Goal: Book appointment/travel/reservation

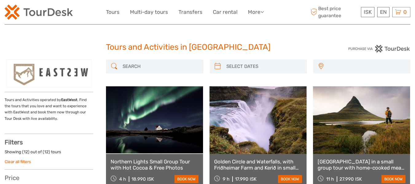
select select
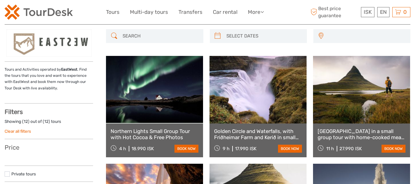
select select
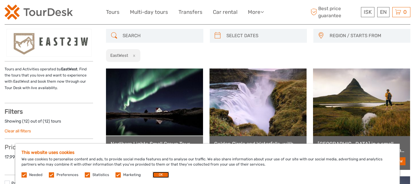
click at [157, 174] on button "OK" at bounding box center [161, 175] width 16 height 6
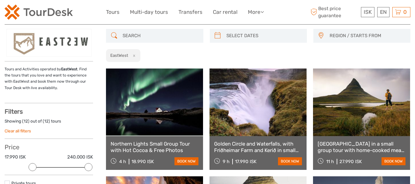
type input "[DATE]"
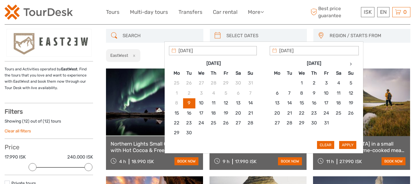
click at [242, 37] on input "search" at bounding box center [264, 35] width 80 height 11
type input "[DATE]"
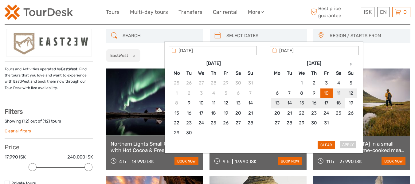
type input "[DATE]"
click at [351, 141] on button "Apply" at bounding box center [347, 145] width 17 height 8
type input "[DATE] - [DATE]"
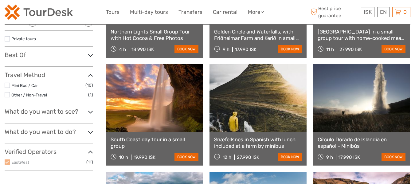
scroll to position [153, 0]
